Goal: Task Accomplishment & Management: Use online tool/utility

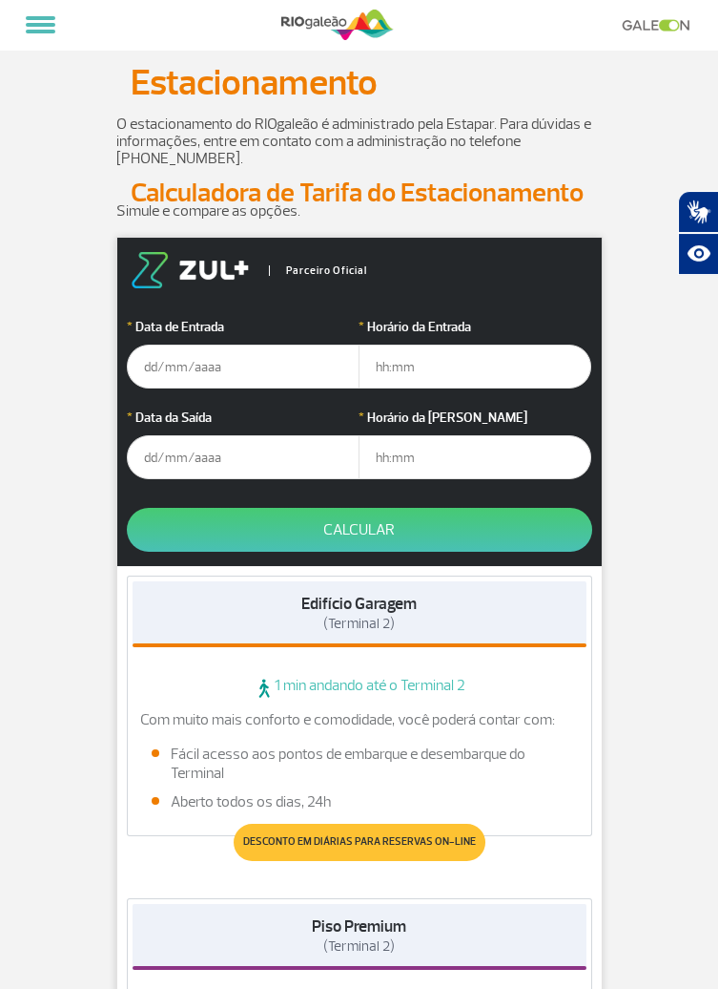
click at [252, 370] on input "text" at bounding box center [243, 366] width 233 height 44
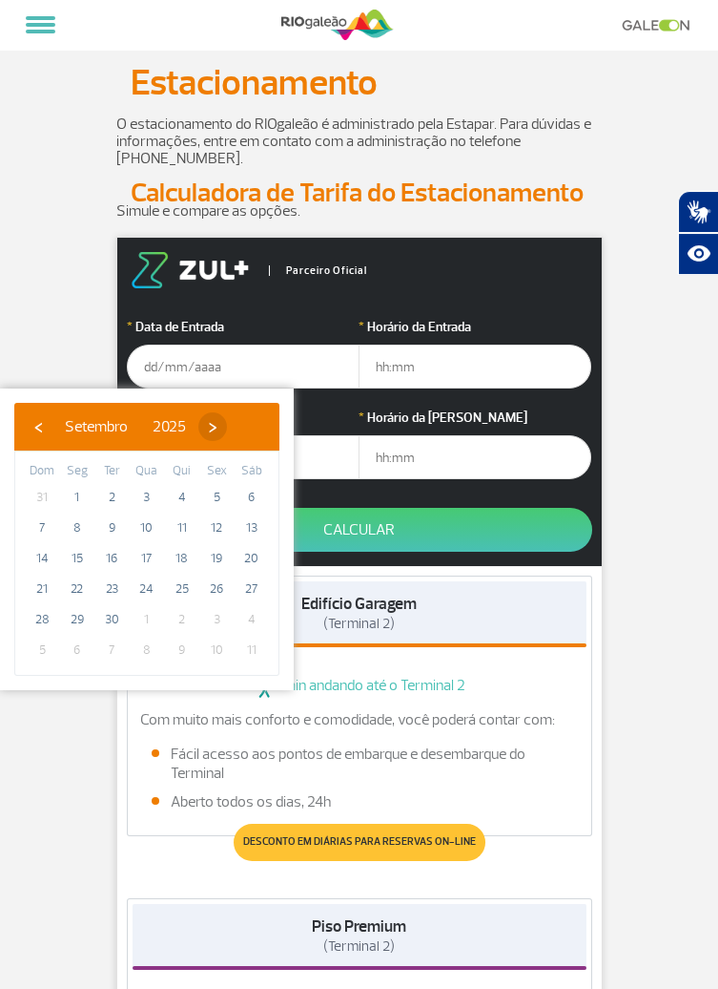
click at [227, 428] on span "›" at bounding box center [212, 426] width 29 height 29
click at [216, 432] on span "›" at bounding box center [201, 426] width 29 height 29
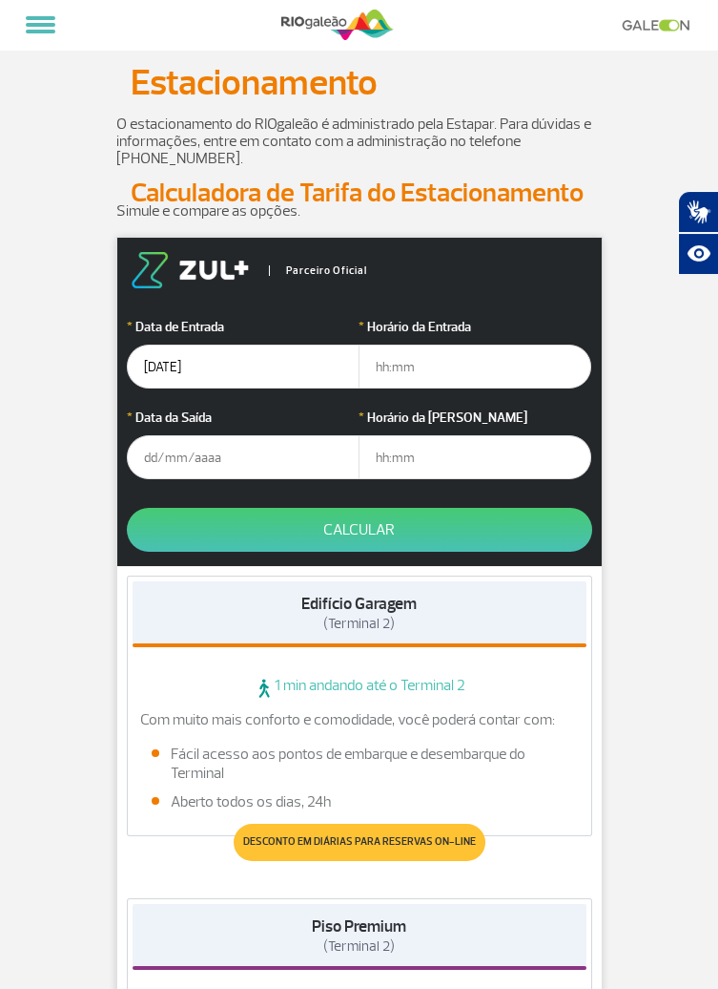
click at [224, 366] on input "[DATE]" at bounding box center [243, 366] width 233 height 44
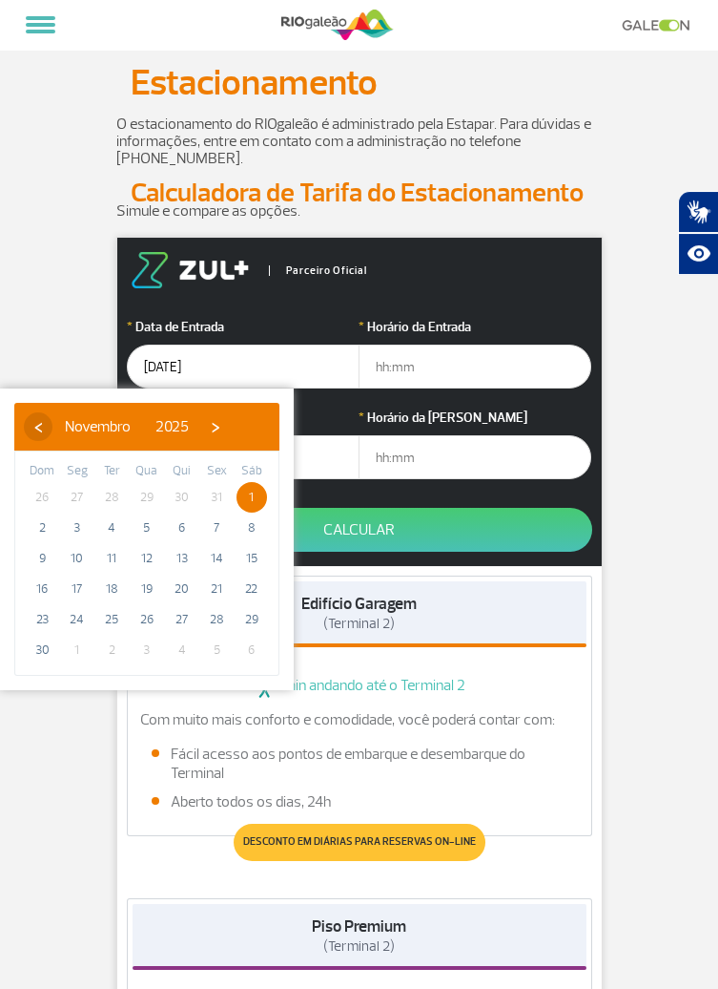
click at [37, 434] on span "‹" at bounding box center [38, 426] width 29 height 29
type input "[DATE]"
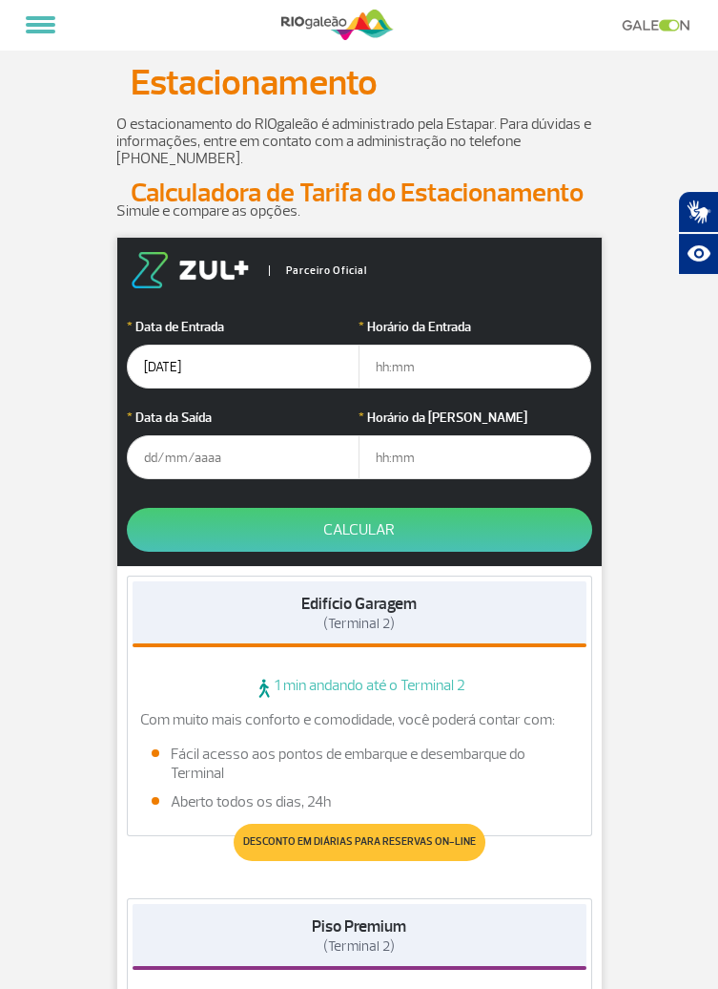
click at [408, 368] on input "text" at bounding box center [475, 366] width 233 height 44
type input "9"
click at [432, 369] on input "9" at bounding box center [475, 366] width 233 height 44
click at [239, 370] on input "[DATE]" at bounding box center [243, 366] width 233 height 44
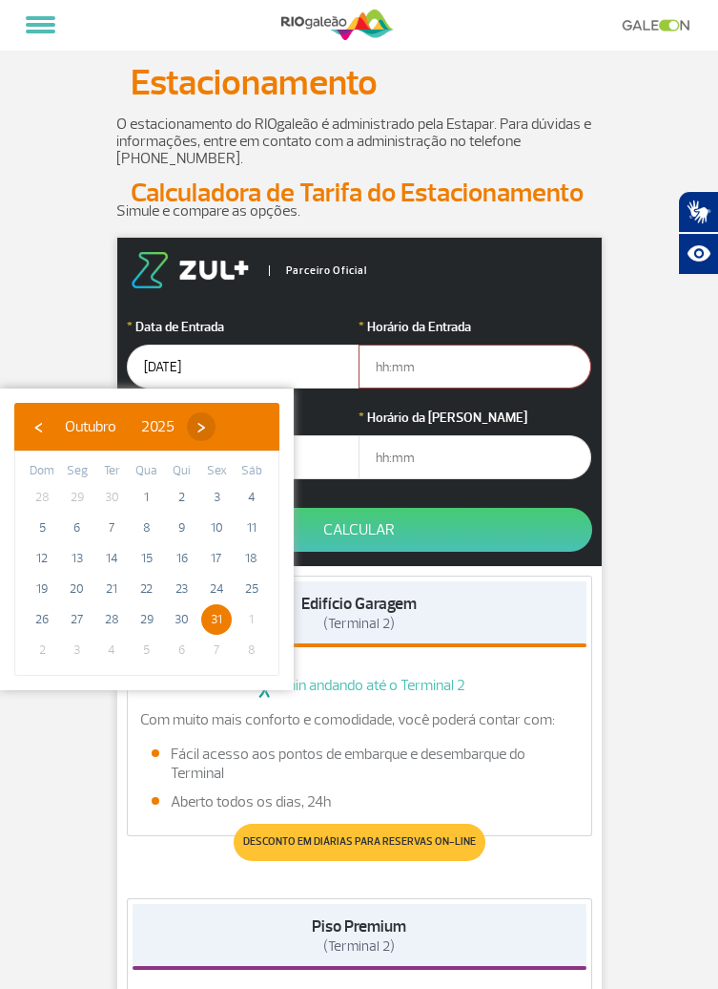
click at [216, 437] on span "›" at bounding box center [201, 426] width 29 height 29
click at [456, 385] on input "text" at bounding box center [475, 366] width 233 height 44
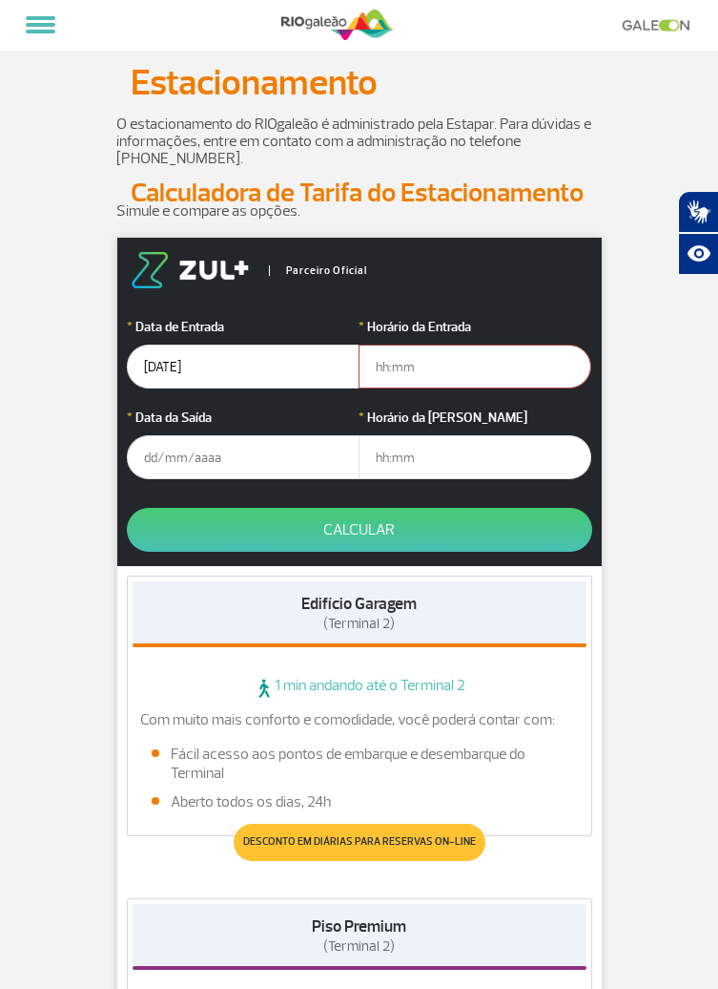
click at [450, 374] on input "text" at bounding box center [475, 366] width 233 height 44
type input "0"
click at [162, 449] on input "text" at bounding box center [243, 457] width 233 height 44
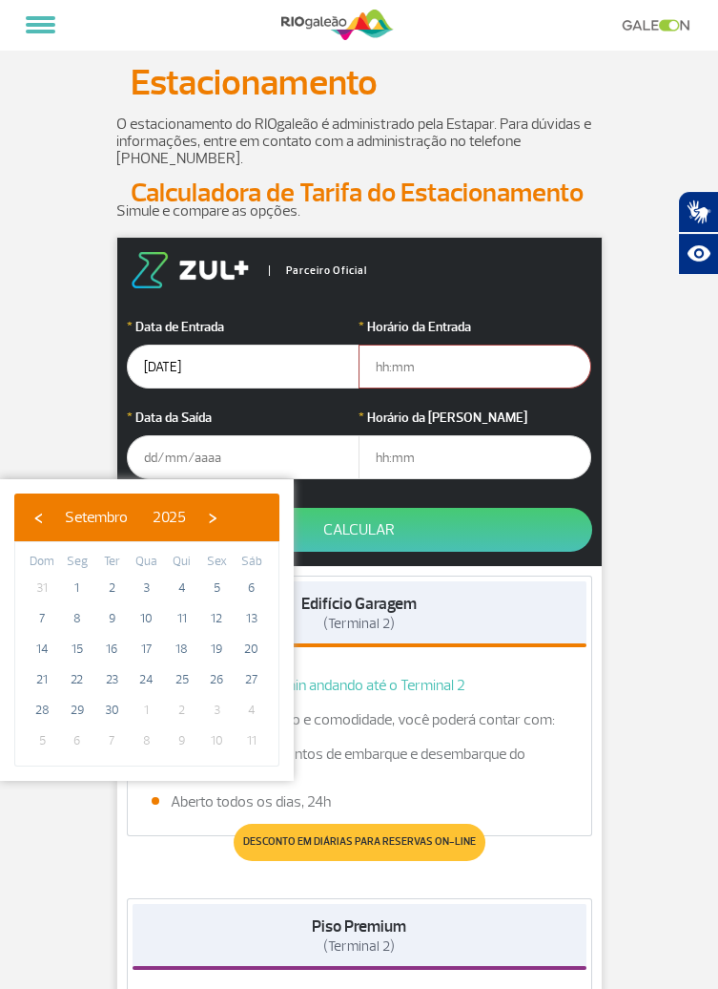
click at [390, 372] on input "text" at bounding box center [475, 366] width 233 height 44
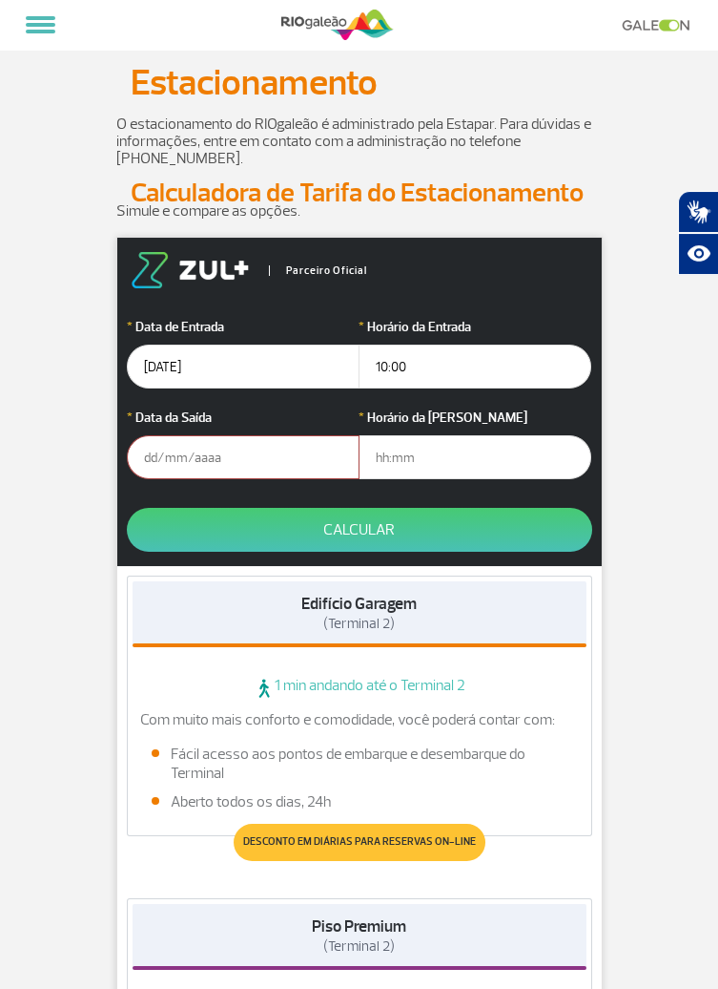
type input "10:00"
click at [159, 456] on input "text" at bounding box center [243, 457] width 233 height 44
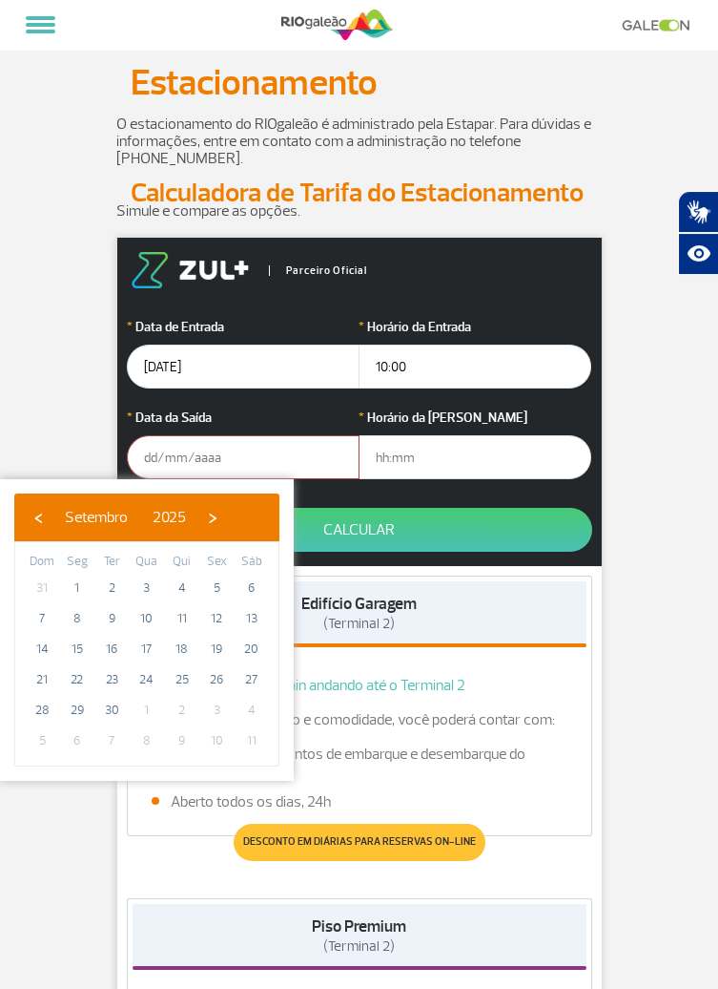
click at [268, 527] on div "‹ ​ Setembro ​ 2025 ​ ›" at bounding box center [146, 517] width 265 height 48
click at [227, 522] on span "›" at bounding box center [212, 517] width 29 height 29
click at [216, 523] on span "›" at bounding box center [201, 517] width 29 height 29
type input "[DATE]"
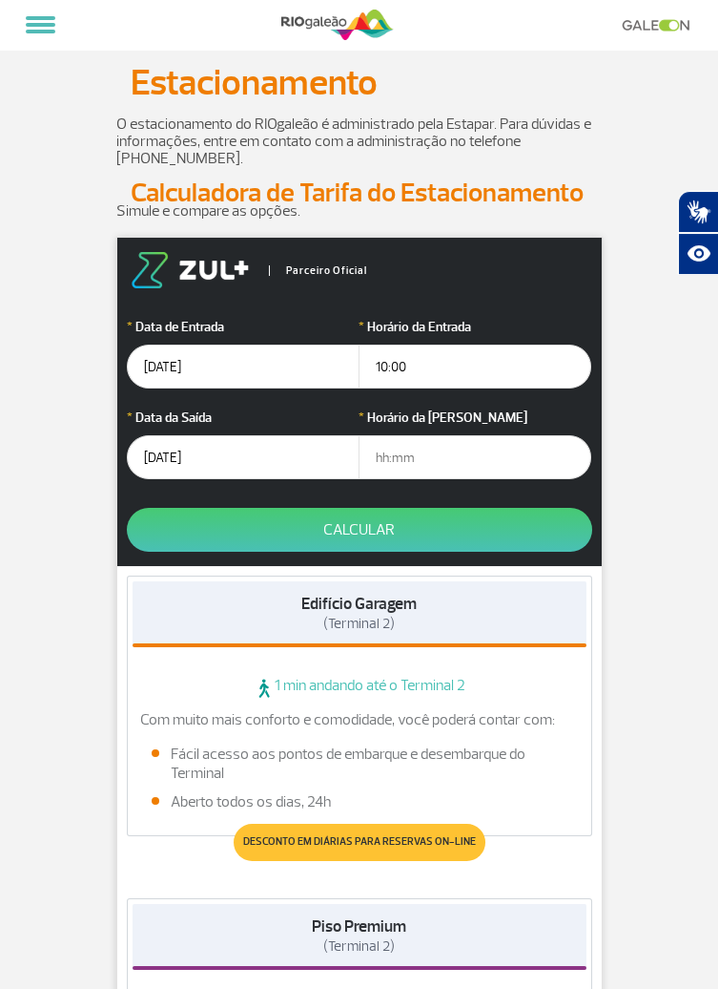
click at [397, 457] on input "text" at bounding box center [475, 457] width 233 height 44
type input "18:30"
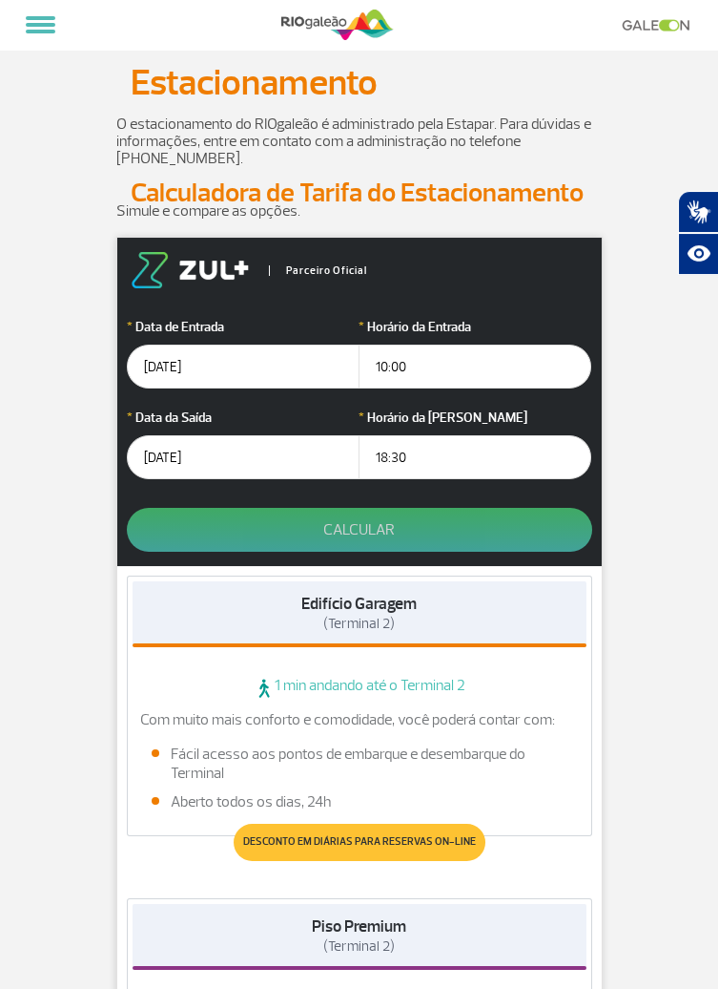
click at [412, 536] on button "Calcular" at bounding box center [360, 530] width 466 height 44
